Goal: Task Accomplishment & Management: Manage account settings

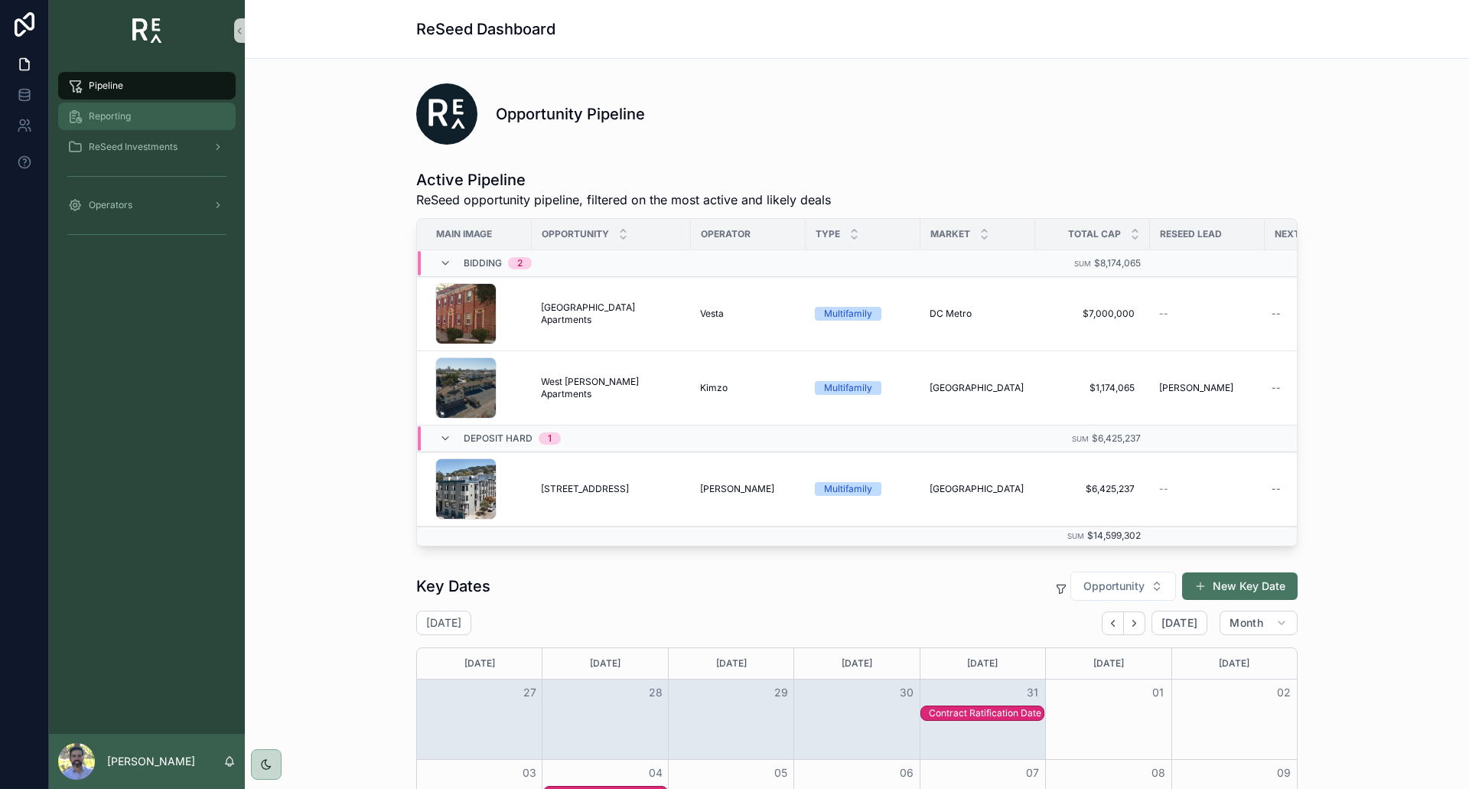
click at [105, 111] on span "Reporting" at bounding box center [110, 116] width 42 height 12
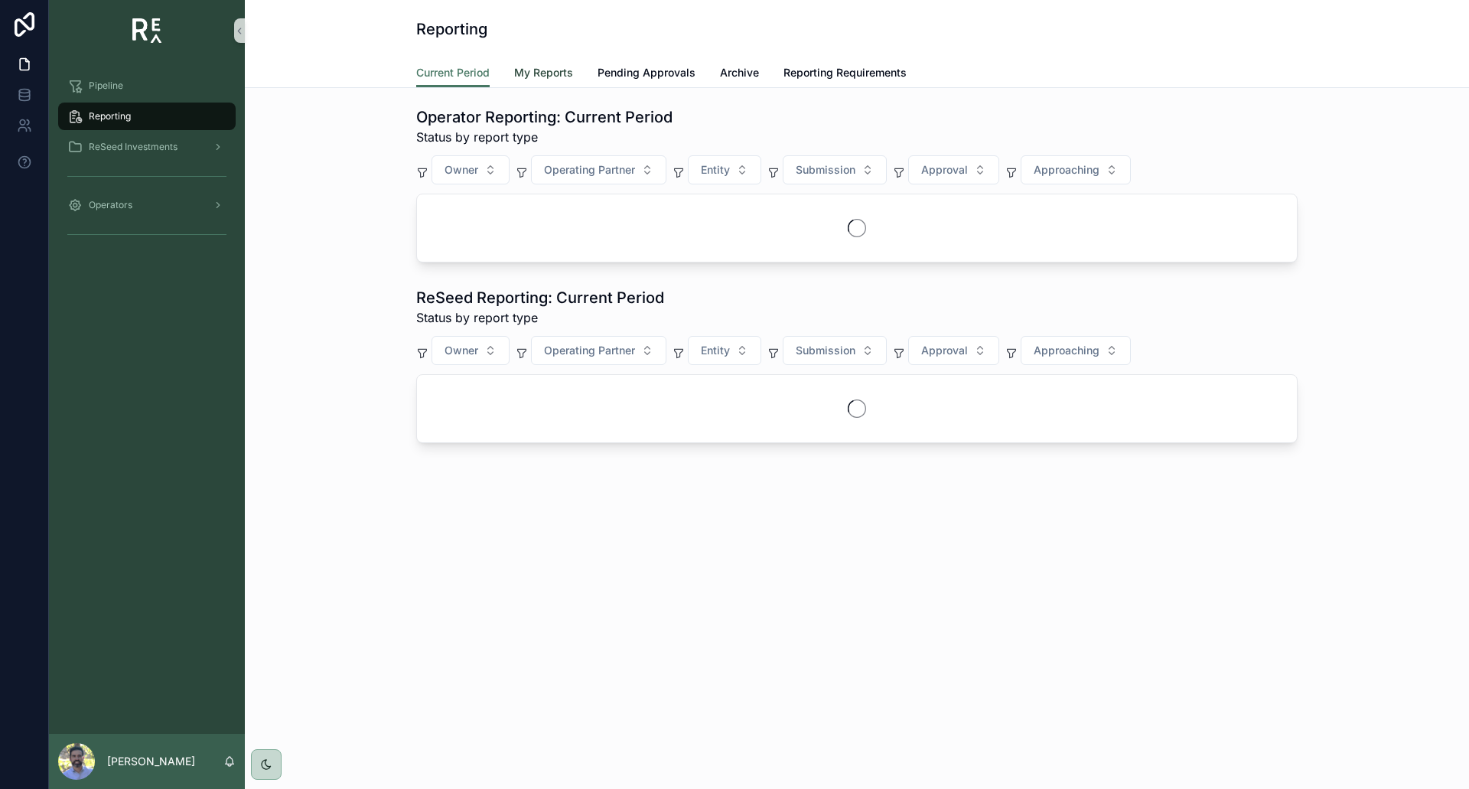
click at [525, 70] on span "My Reports" at bounding box center [543, 72] width 59 height 15
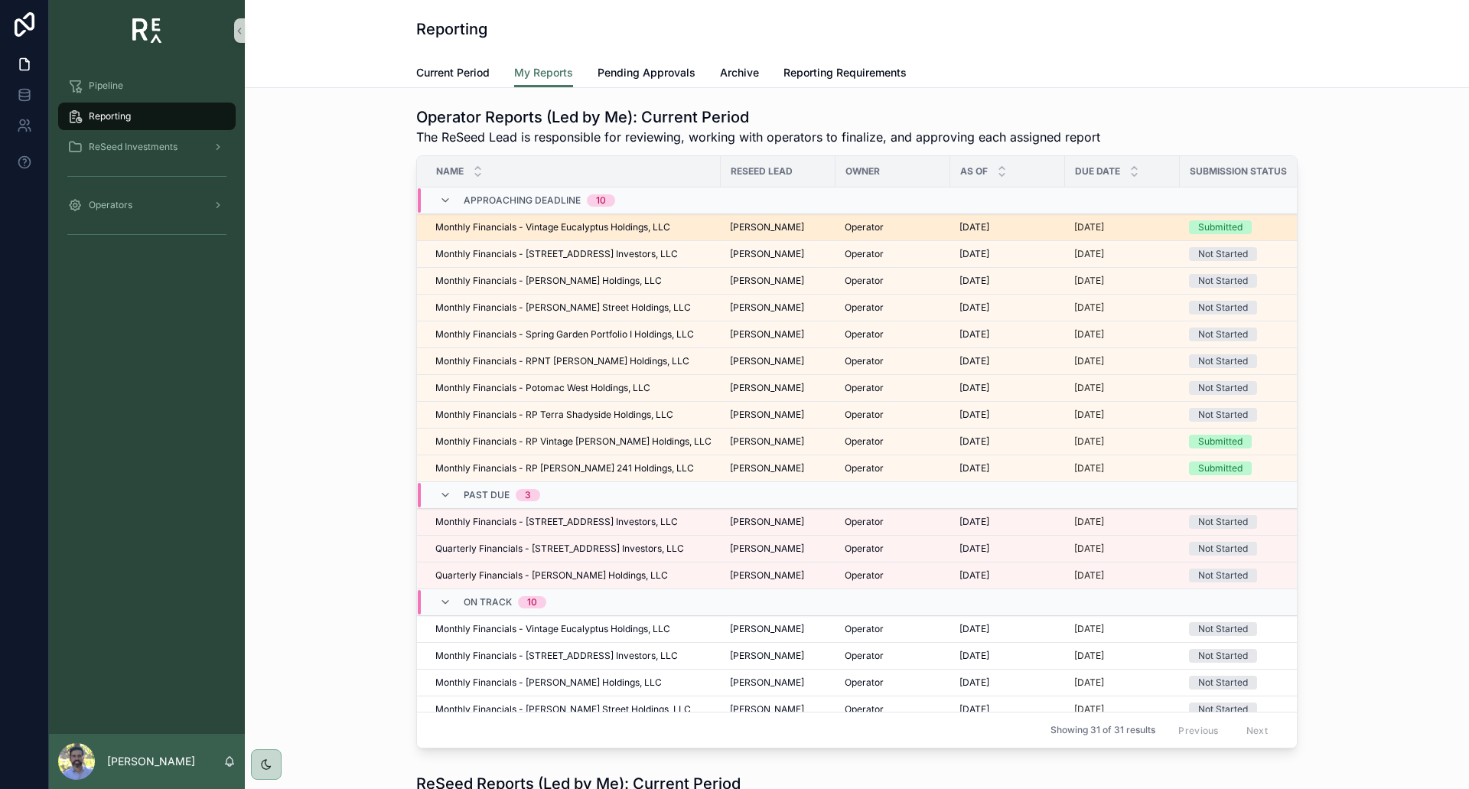
click at [987, 226] on div "[DATE] [DATE]" at bounding box center [1008, 227] width 96 height 12
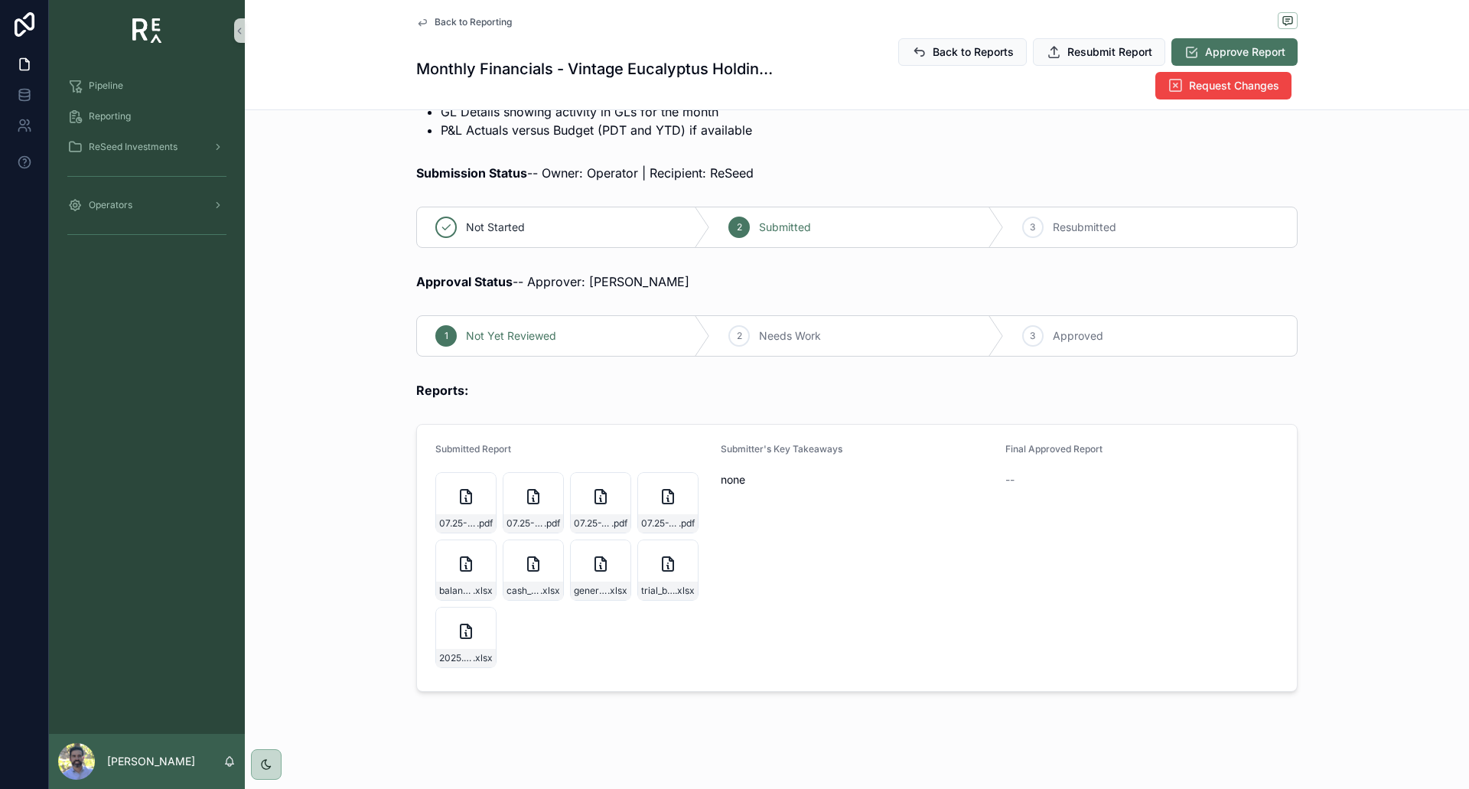
scroll to position [339, 0]
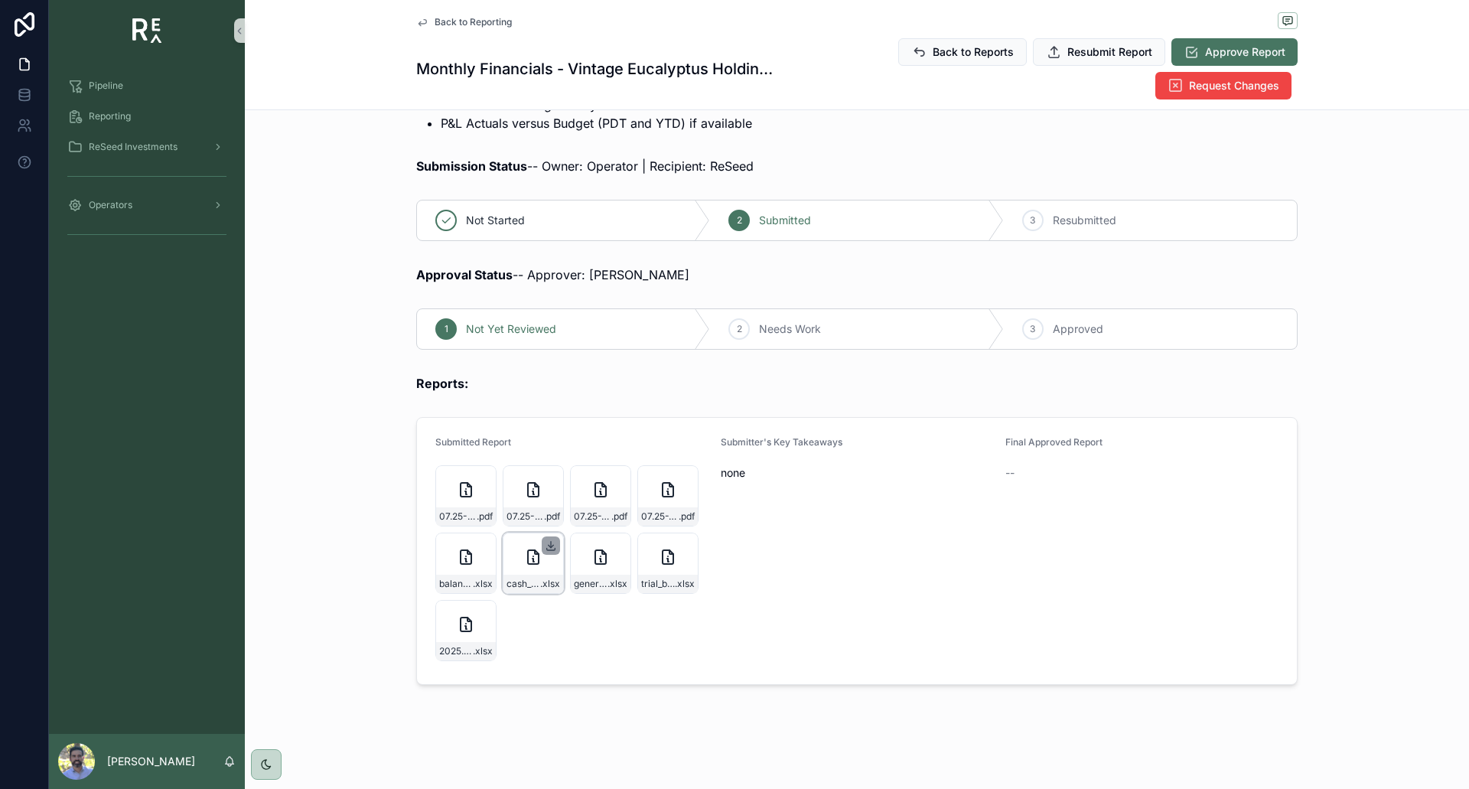
click at [545, 543] on icon "scrollable content" at bounding box center [551, 545] width 12 height 12
click at [680, 542] on icon "scrollable content" at bounding box center [686, 545] width 12 height 12
click at [612, 543] on icon "scrollable content" at bounding box center [618, 545] width 12 height 12
click at [483, 543] on icon "scrollable content" at bounding box center [483, 545] width 12 height 12
click at [477, 611] on icon "scrollable content" at bounding box center [483, 613] width 12 height 12
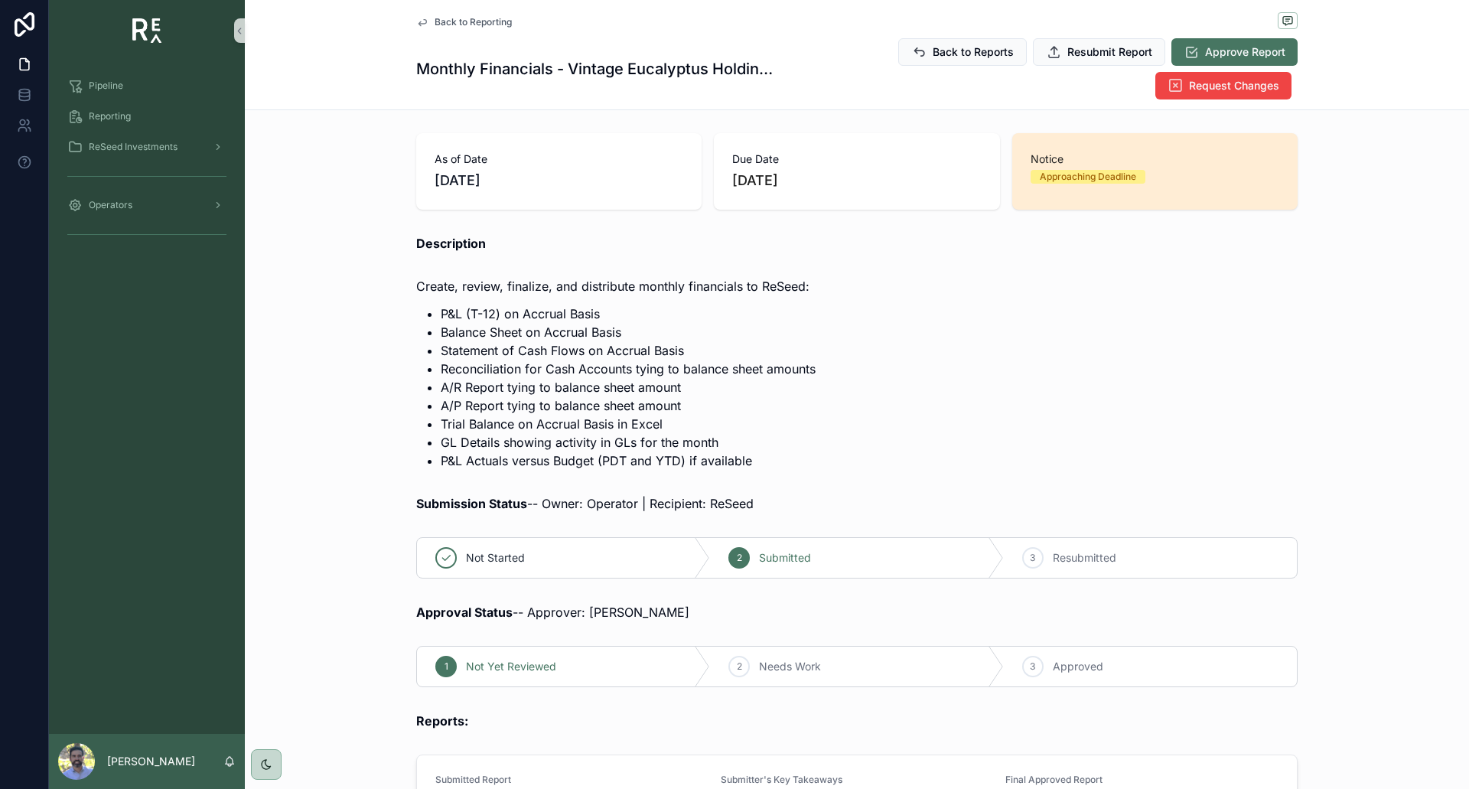
scroll to position [0, 0]
click at [1205, 53] on span "Approve Report" at bounding box center [1245, 51] width 80 height 15
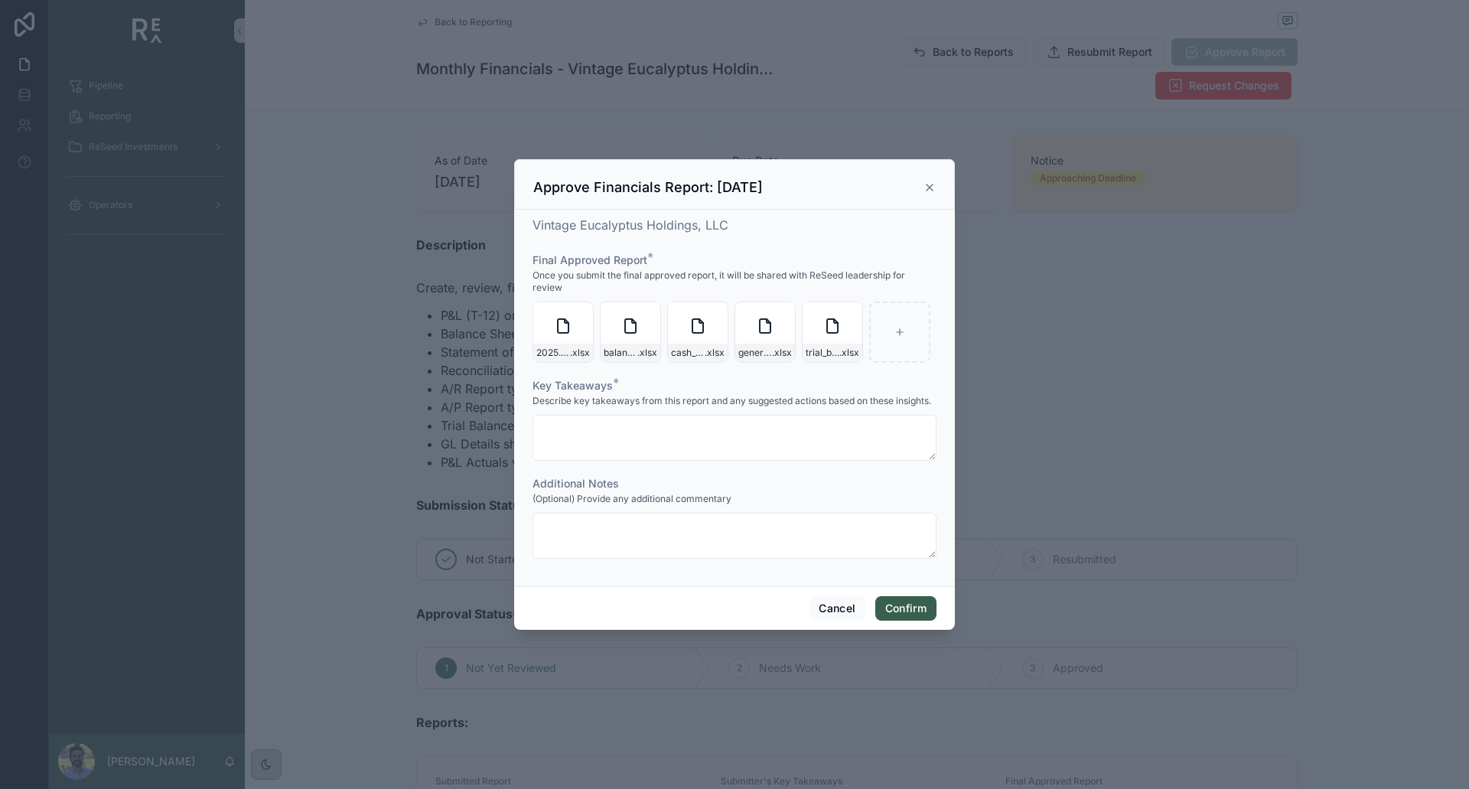
click at [900, 604] on button "Confirm" at bounding box center [905, 608] width 61 height 24
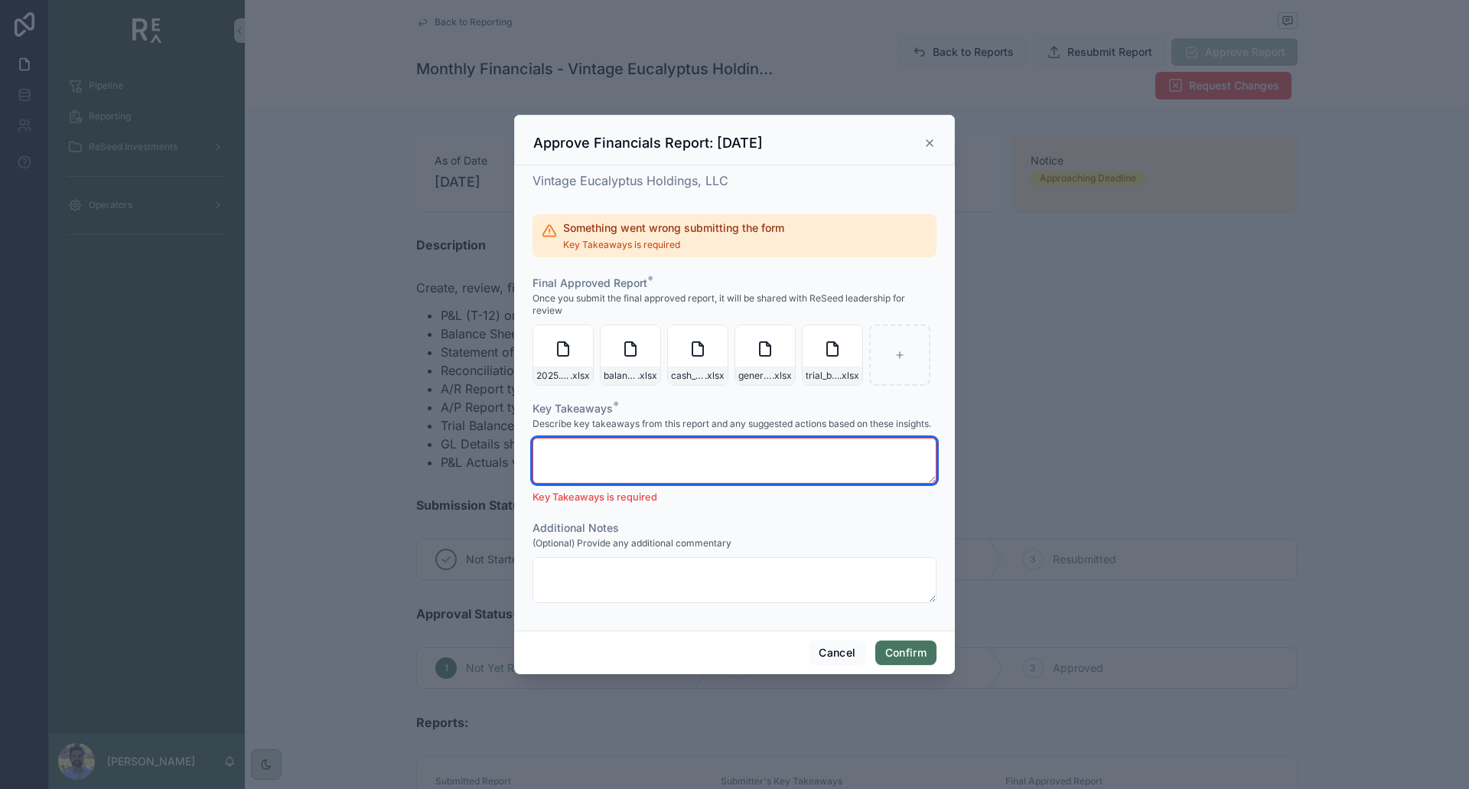
click at [652, 456] on textarea at bounding box center [735, 461] width 404 height 46
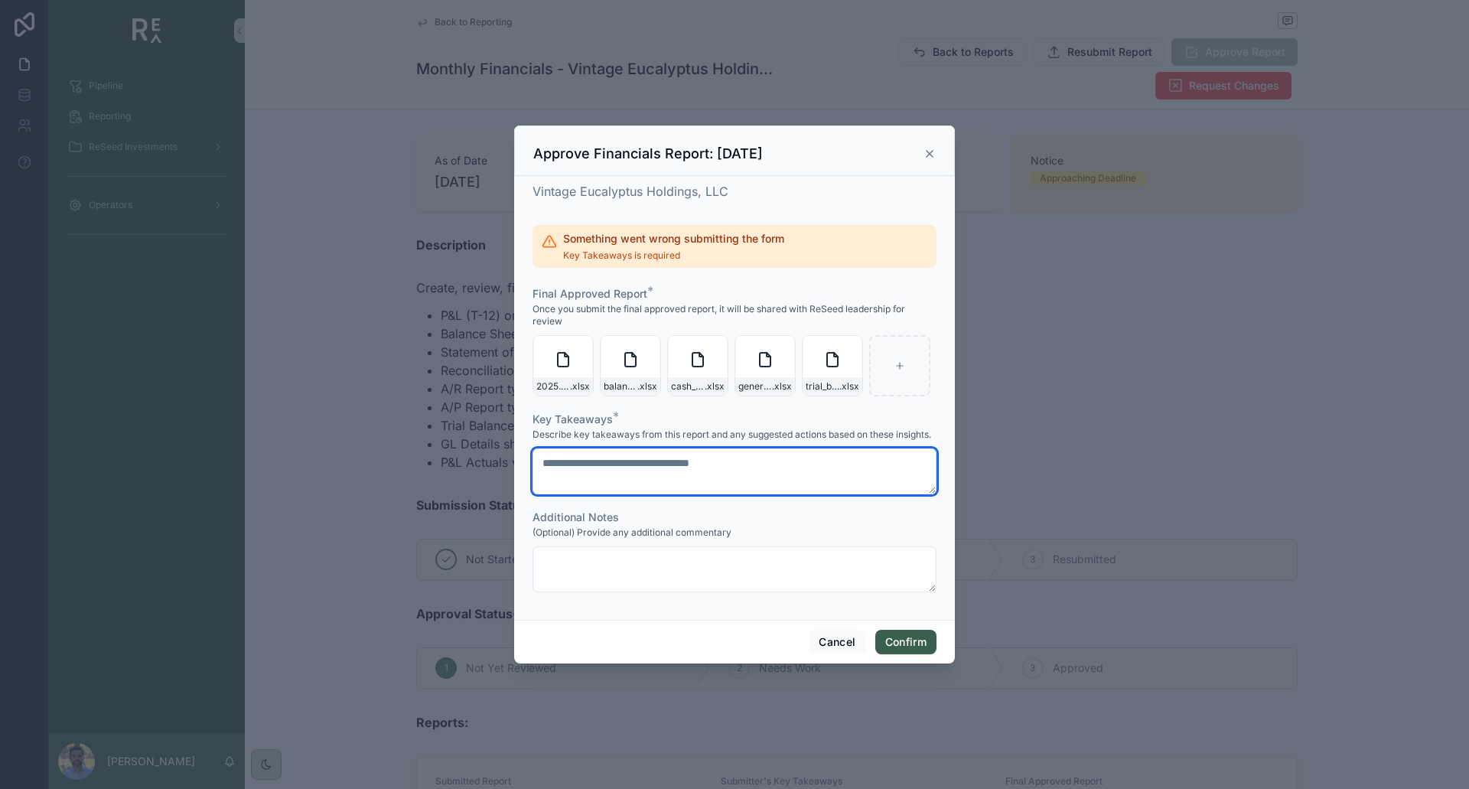
type textarea "**********"
click at [908, 647] on button "Confirm" at bounding box center [905, 642] width 61 height 24
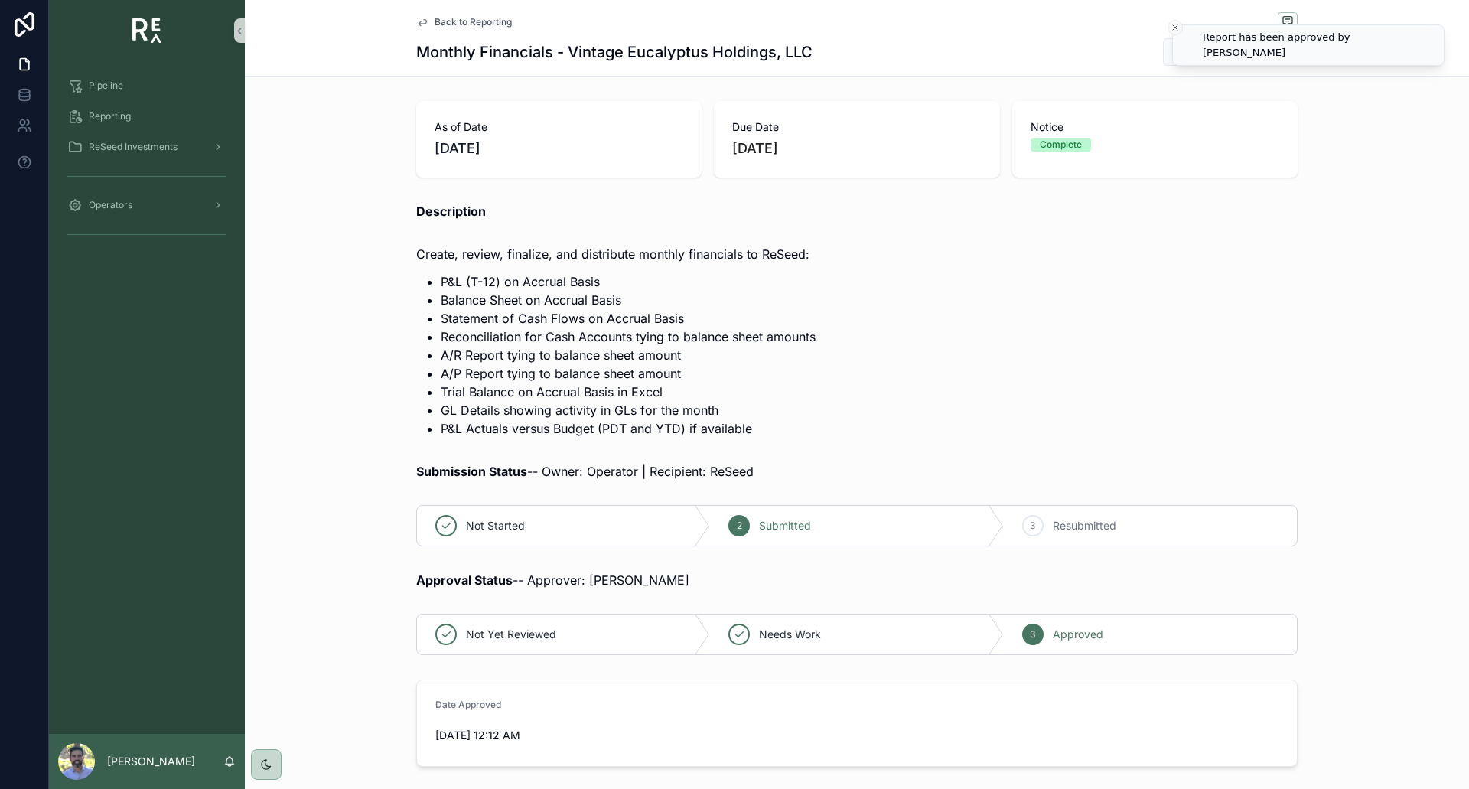
click at [1173, 27] on icon "Close toast" at bounding box center [1175, 27] width 9 height 9
click at [448, 16] on span "Back to Reporting" at bounding box center [473, 22] width 77 height 12
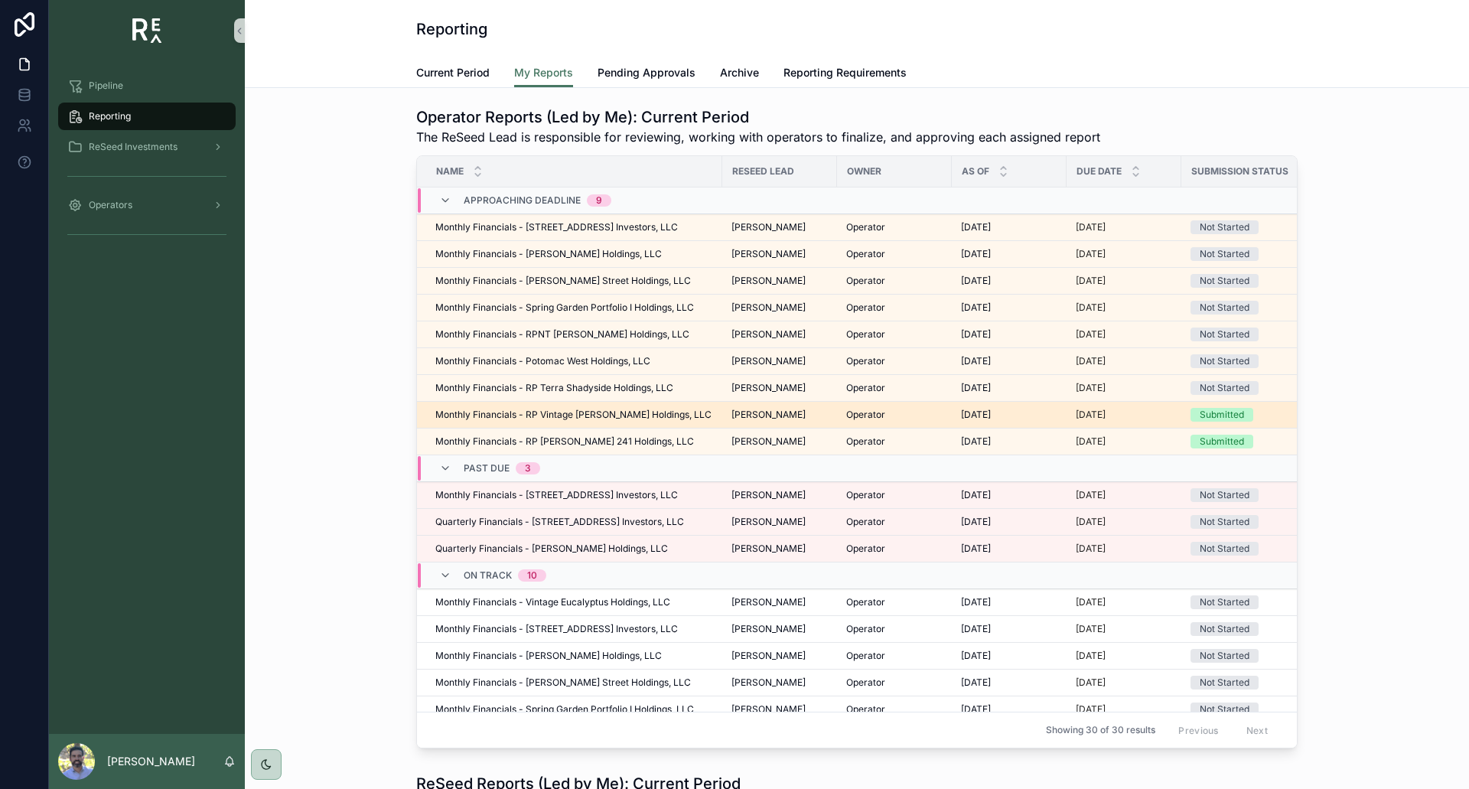
click at [695, 409] on div "Monthly Financials - RP Vintage [PERSON_NAME] Holdings, LLC Monthly Financials …" at bounding box center [574, 415] width 278 height 12
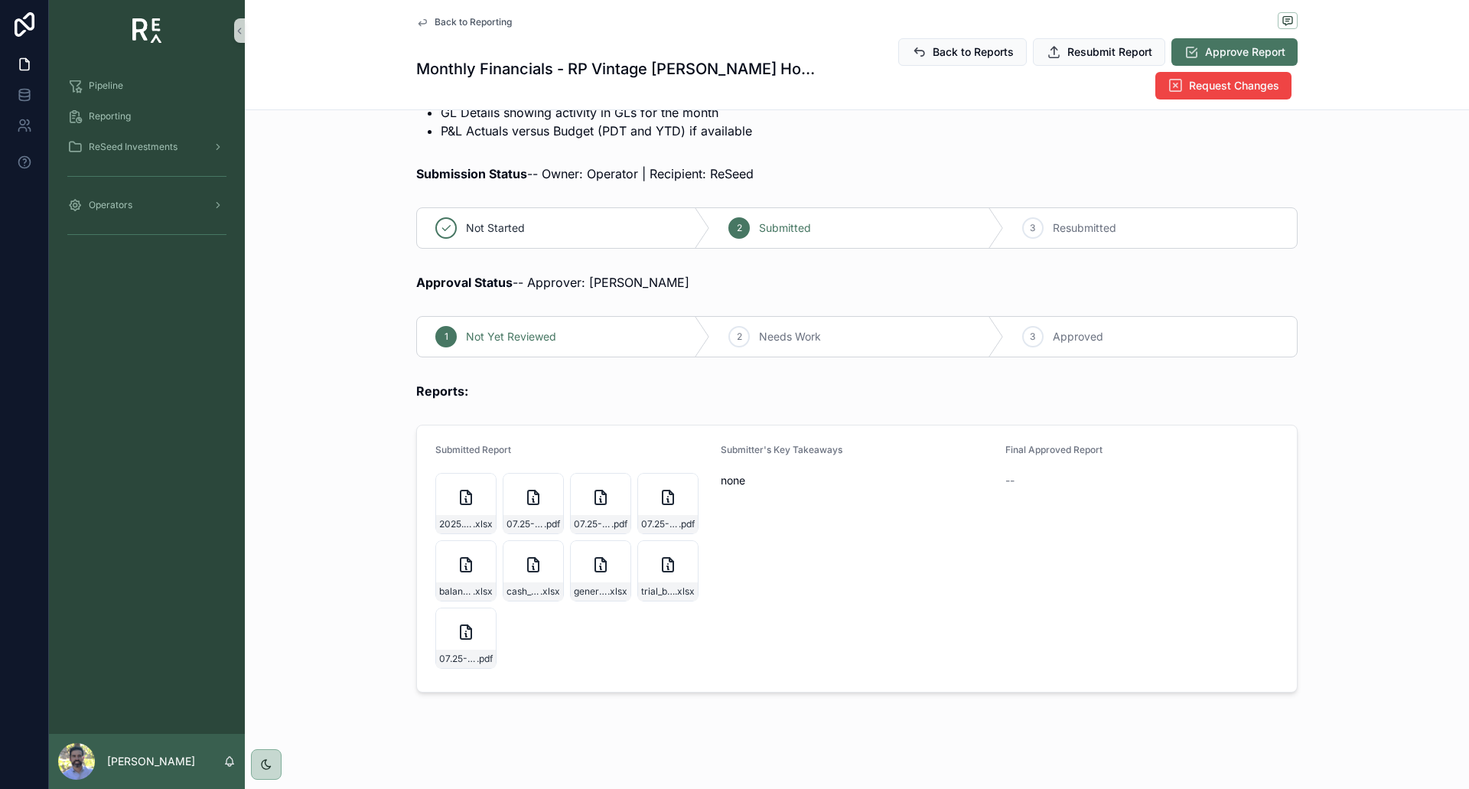
scroll to position [339, 0]
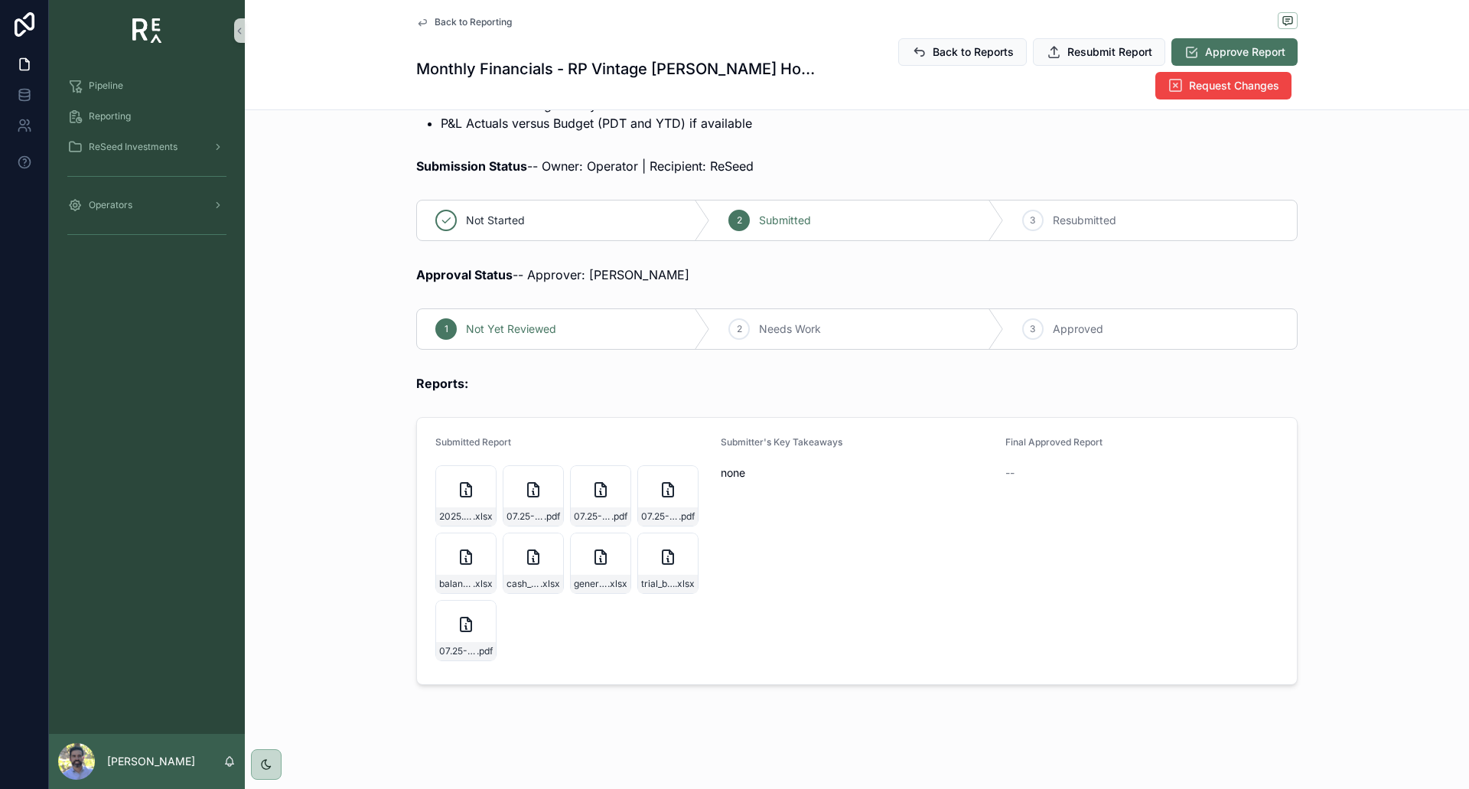
click at [279, 369] on div "Reports:" at bounding box center [857, 383] width 1224 height 31
click at [479, 477] on icon "scrollable content" at bounding box center [483, 478] width 12 height 12
click at [477, 543] on icon "scrollable content" at bounding box center [483, 545] width 12 height 12
click at [551, 546] on icon "scrollable content" at bounding box center [551, 545] width 0 height 6
click at [616, 548] on icon "scrollable content" at bounding box center [618, 545] width 12 height 12
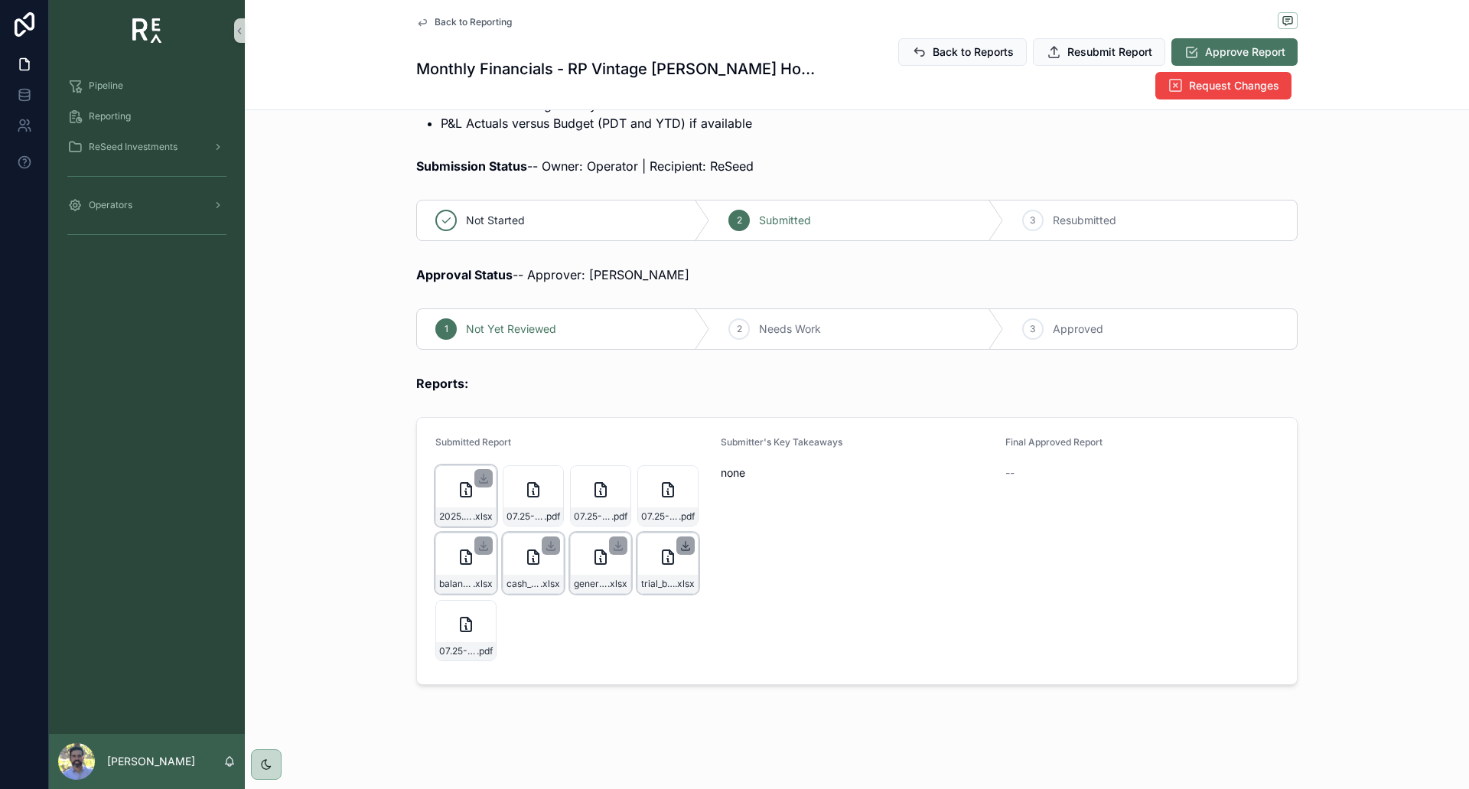
click at [686, 547] on icon "scrollable content" at bounding box center [686, 545] width 0 height 6
